Goal: Information Seeking & Learning: Understand process/instructions

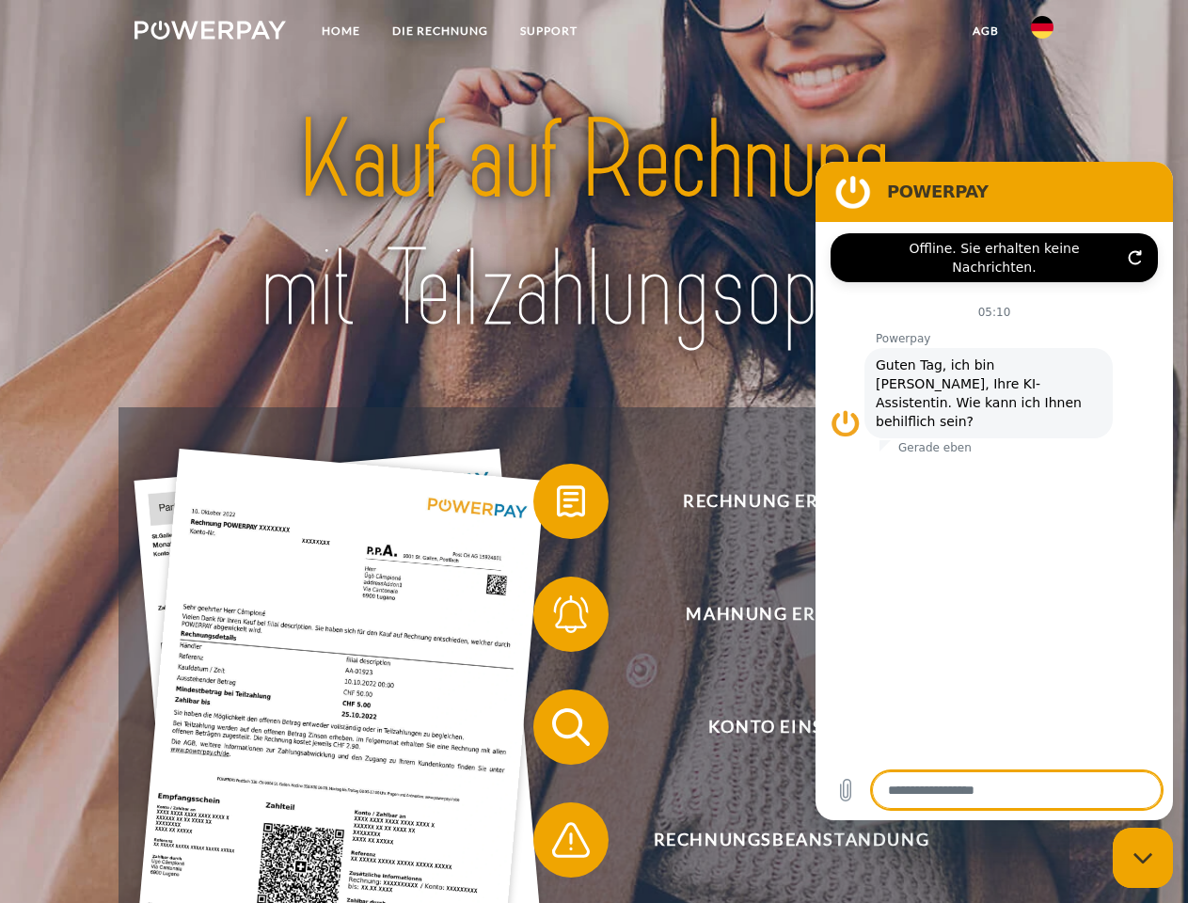
click at [210, 33] on img at bounding box center [209, 30] width 151 height 19
click at [1042, 33] on img at bounding box center [1042, 27] width 23 height 23
click at [985, 31] on link "agb" at bounding box center [985, 31] width 58 height 34
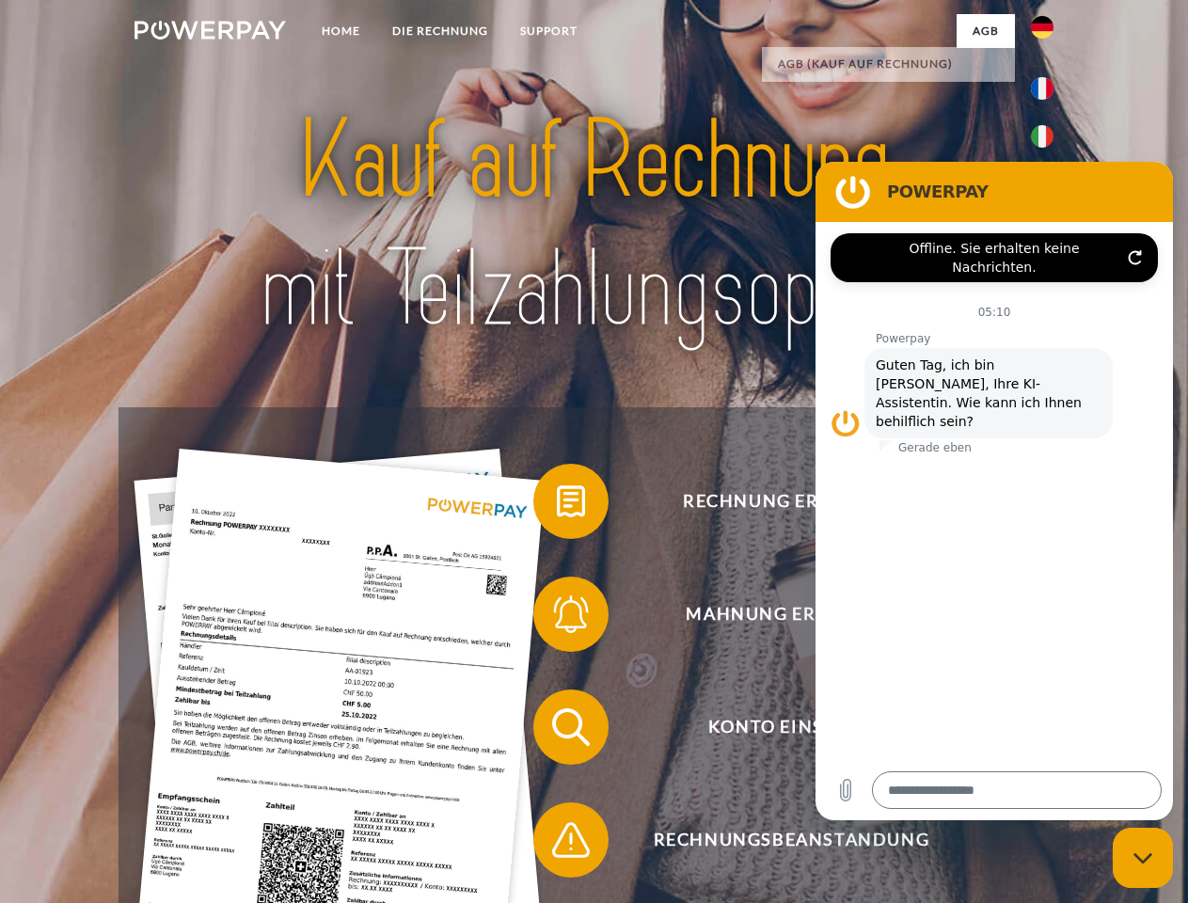
click at [557, 505] on span at bounding box center [543, 501] width 94 height 94
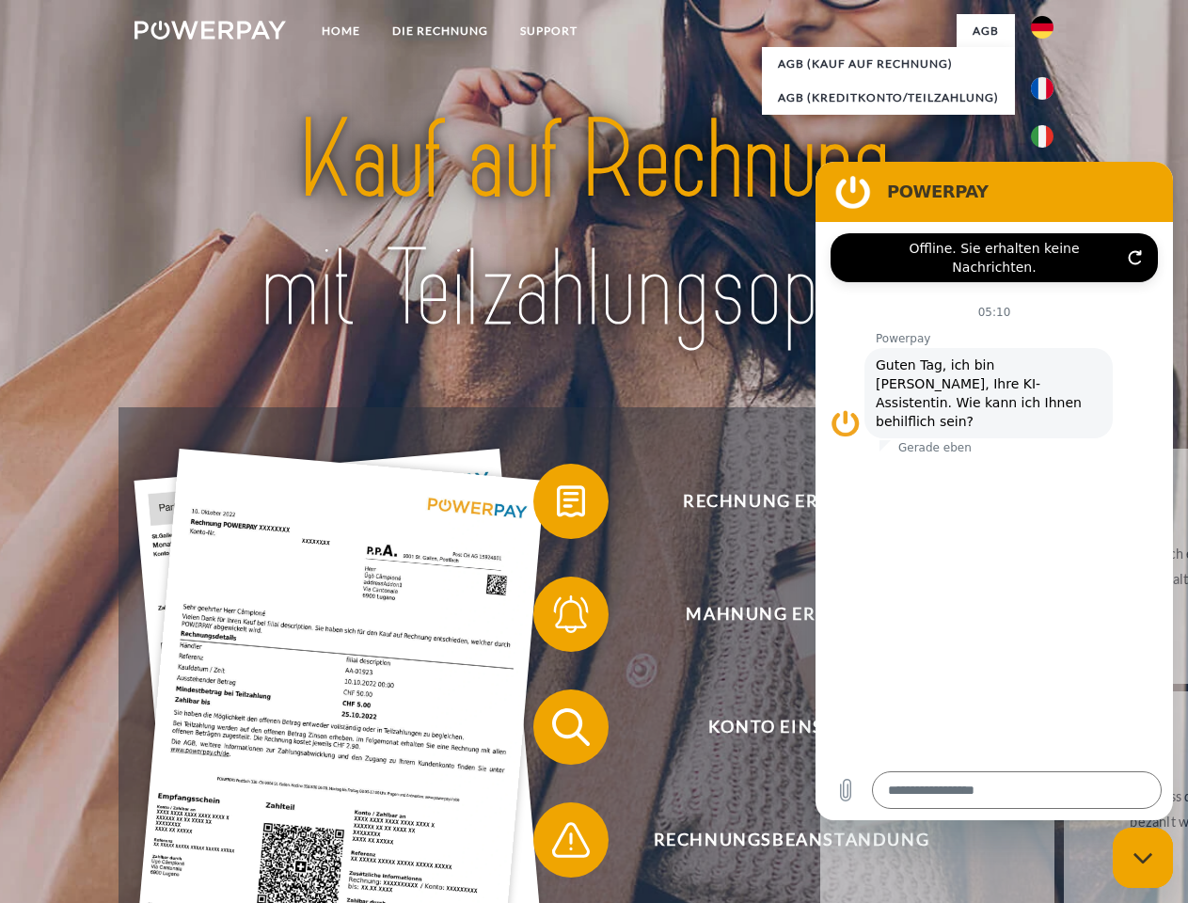
click at [557, 618] on div "Rechnung erhalten? Mahnung erhalten? Konto einsehen" at bounding box center [593, 783] width 950 height 752
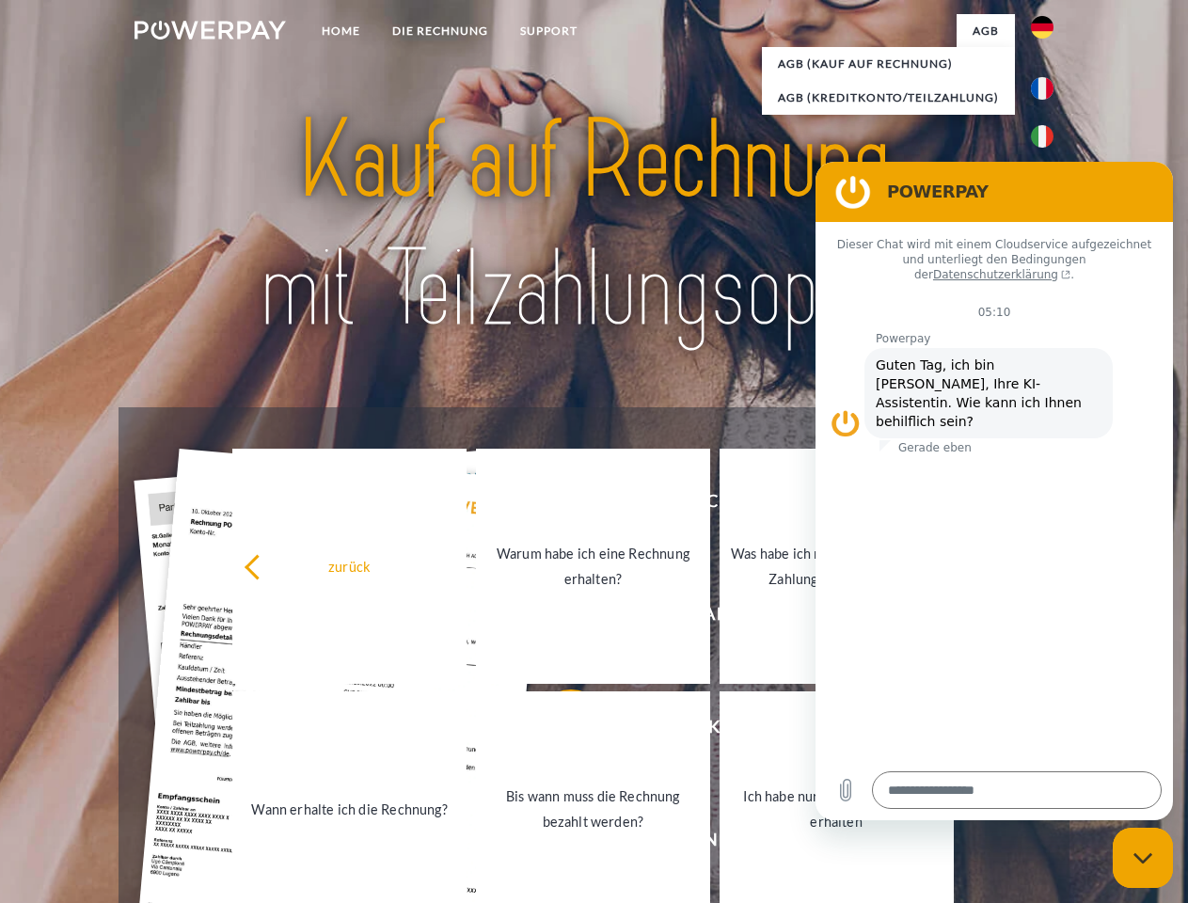
click at [557, 731] on link "Bis wann muss die Rechnung bezahlt werden?" at bounding box center [593, 808] width 234 height 235
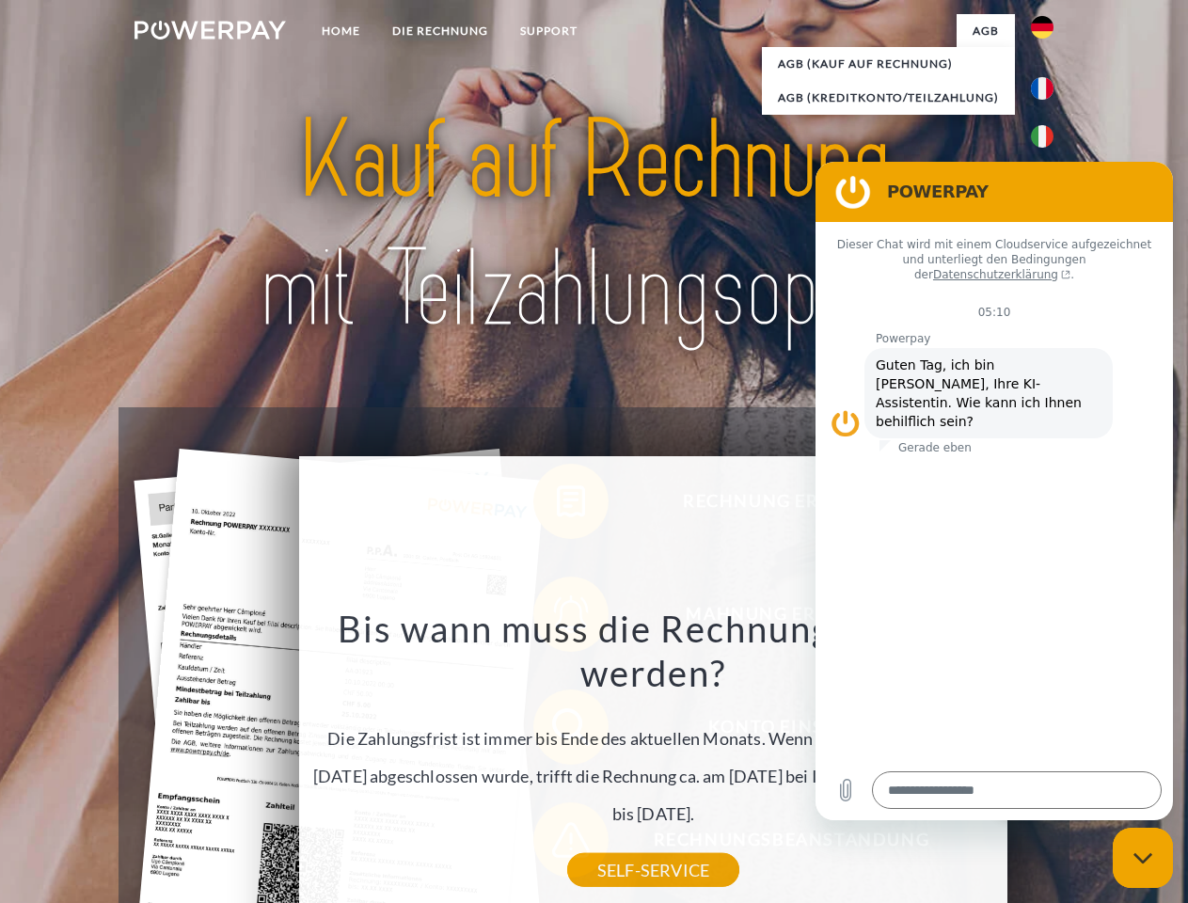
click at [557, 844] on div "Rechnung erhalten? Mahnung erhalten? Konto einsehen" at bounding box center [593, 783] width 950 height 752
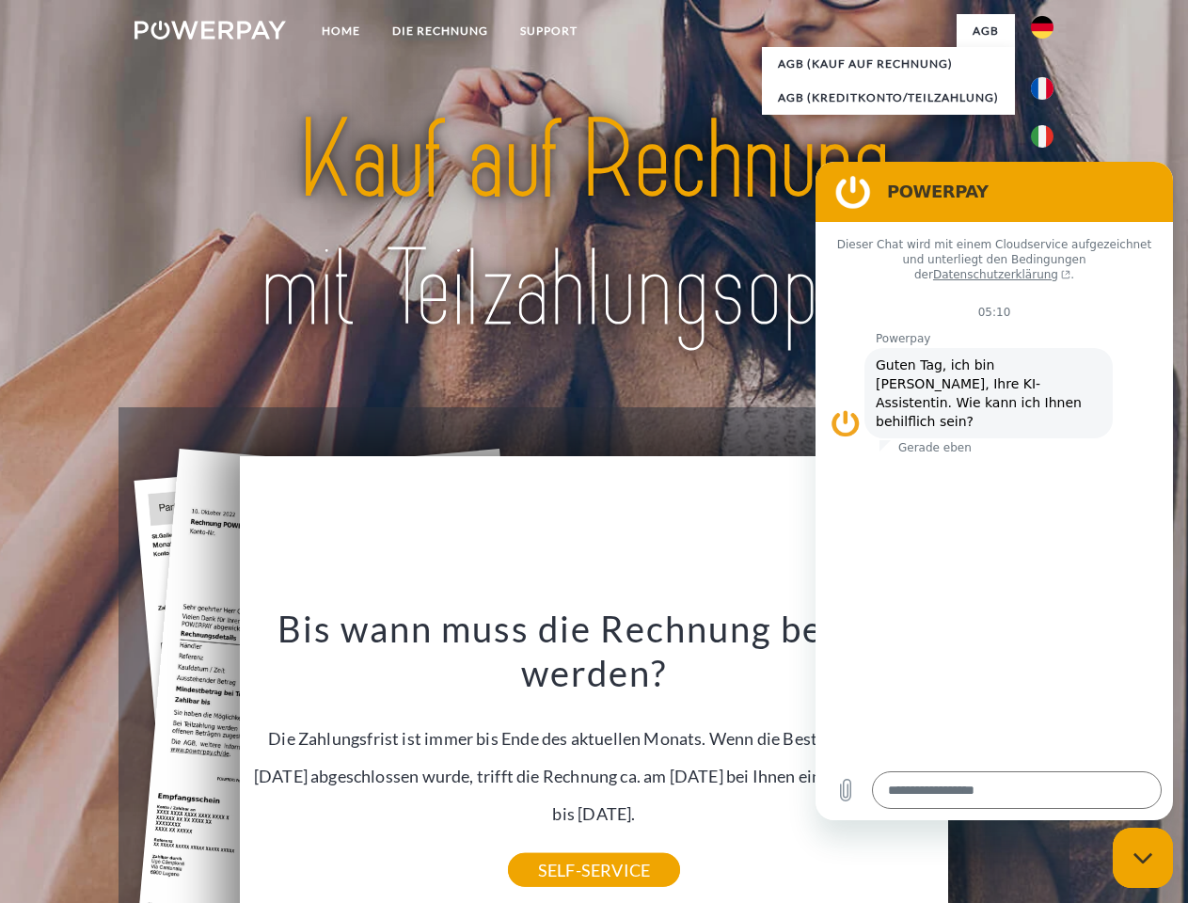
click at [1143, 858] on icon "Messaging-Fenster schließen" at bounding box center [1143, 858] width 20 height 12
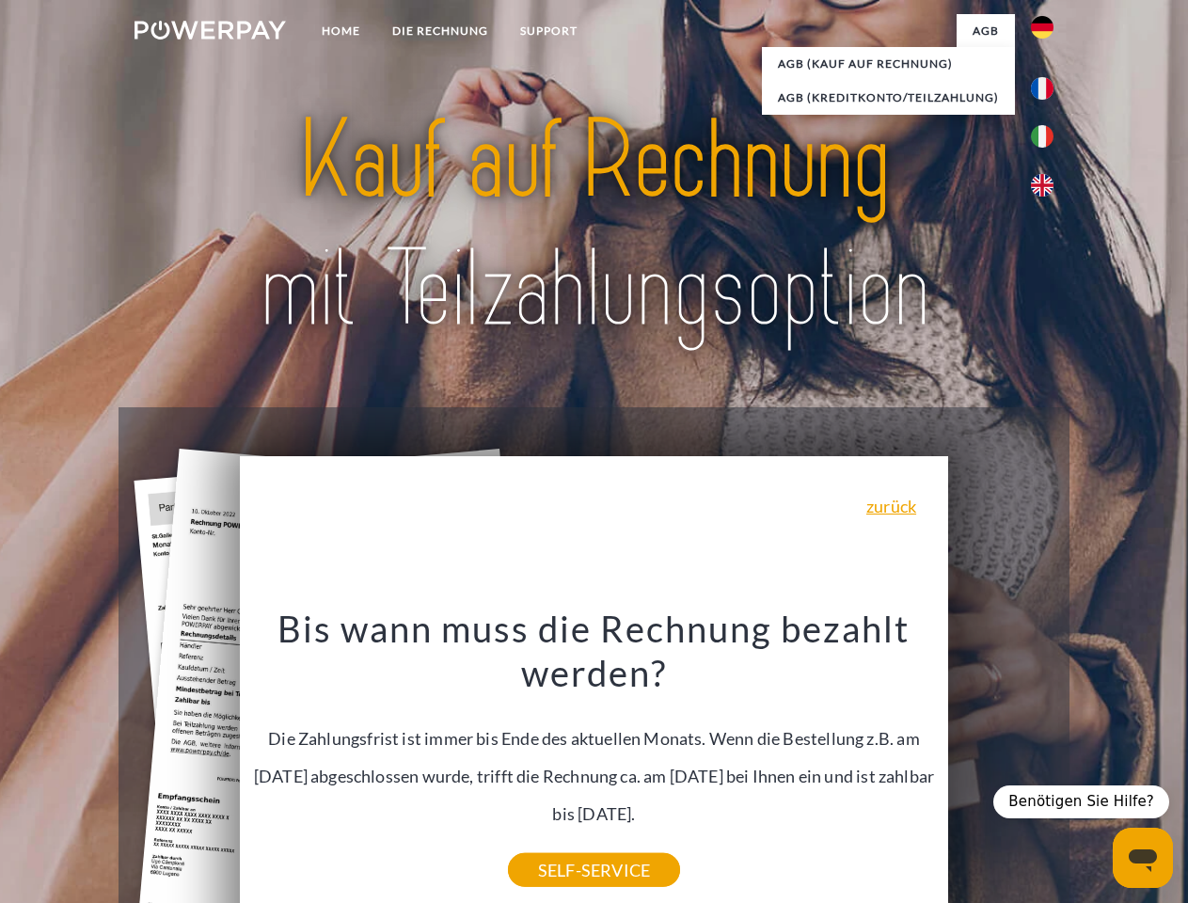
type textarea "*"
